Goal: Task Accomplishment & Management: Manage account settings

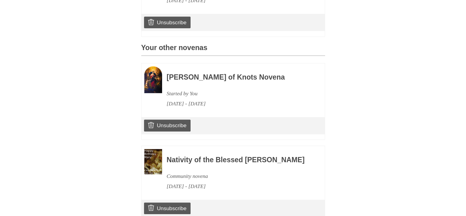
scroll to position [230, 0]
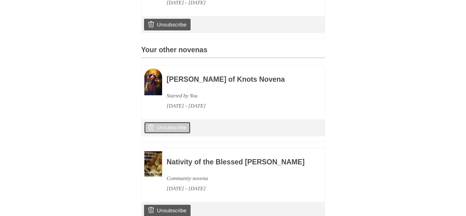
click at [173, 133] on link "Unsubscribe" at bounding box center [167, 127] width 46 height 12
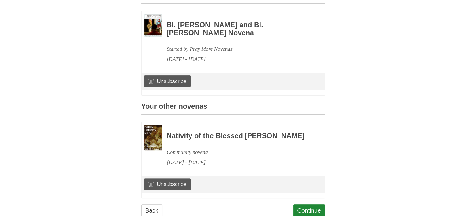
scroll to position [184, 0]
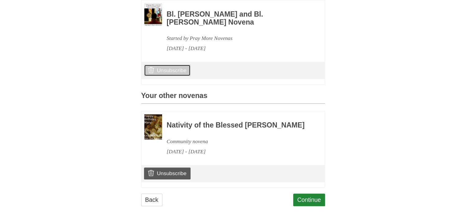
click at [179, 76] on link "Unsubscribe" at bounding box center [167, 70] width 46 height 12
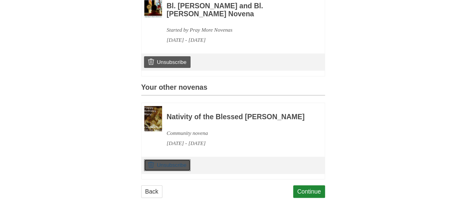
drag, startPoint x: 176, startPoint y: 164, endPoint x: 286, endPoint y: 28, distance: 174.9
click at [177, 165] on link "Unsubscribe" at bounding box center [167, 165] width 46 height 12
click at [315, 192] on link "Continue" at bounding box center [309, 191] width 32 height 13
